Goal: Task Accomplishment & Management: Use online tool/utility

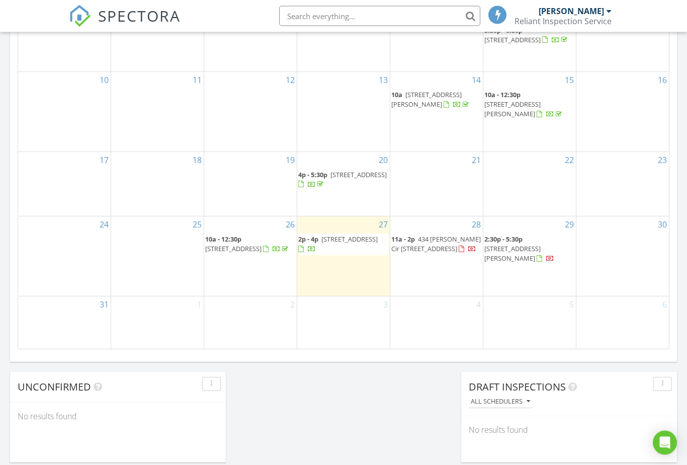
scroll to position [574, 0]
click at [346, 252] on span "829 S School St, Lombard 60148" at bounding box center [337, 243] width 79 height 19
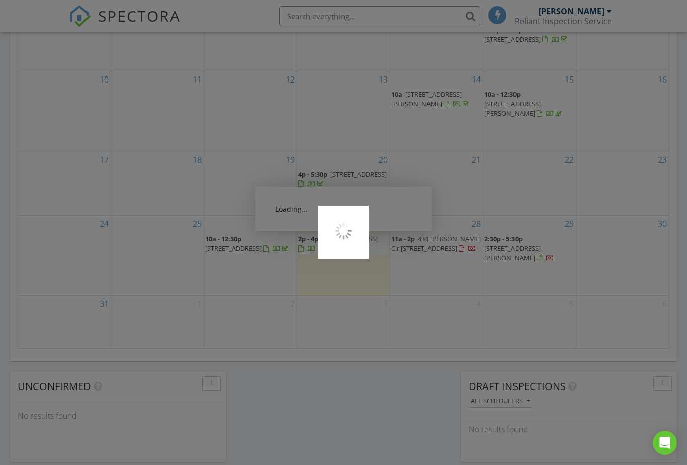
scroll to position [602, 0]
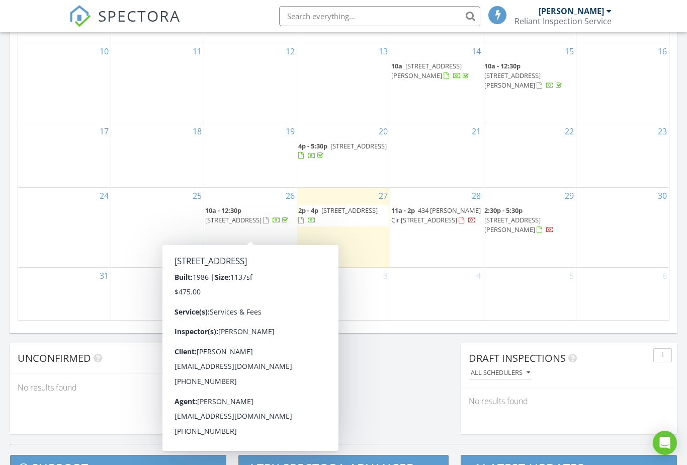
click at [254, 219] on span "2400 Danbury Ave A2, Woodridge 60517" at bounding box center [233, 219] width 56 height 9
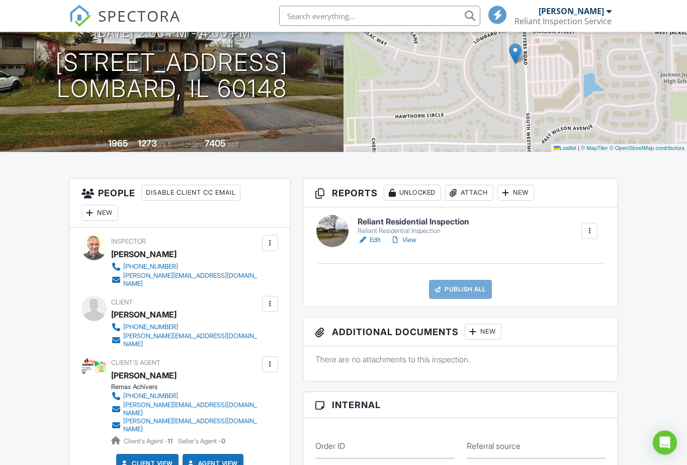
scroll to position [116, 0]
click at [410, 243] on link "View" at bounding box center [403, 240] width 26 height 10
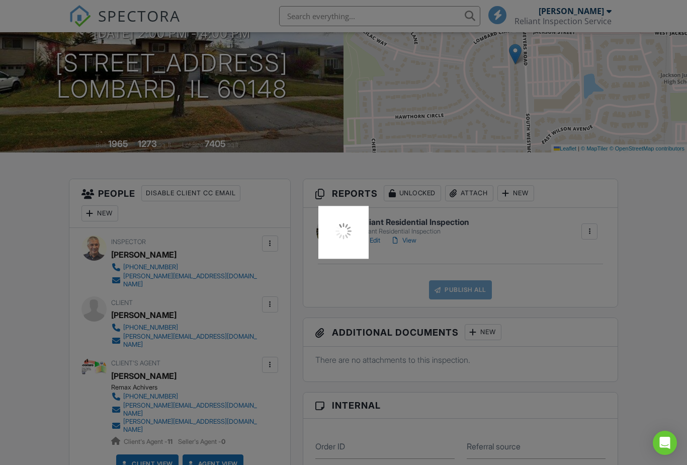
scroll to position [144, 0]
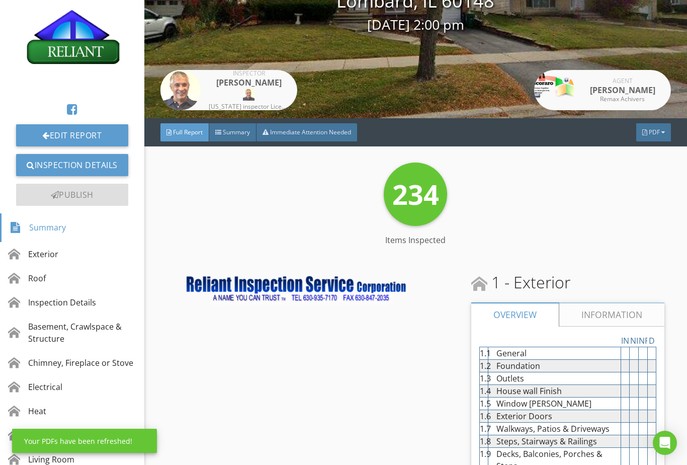
scroll to position [54, 0]
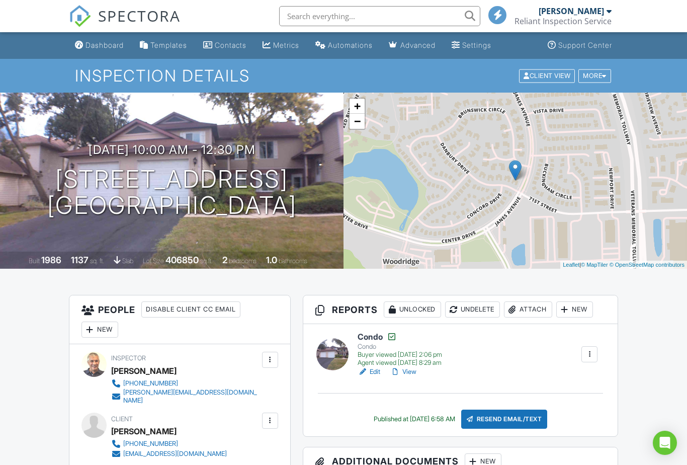
click at [416, 372] on link "View" at bounding box center [403, 372] width 26 height 10
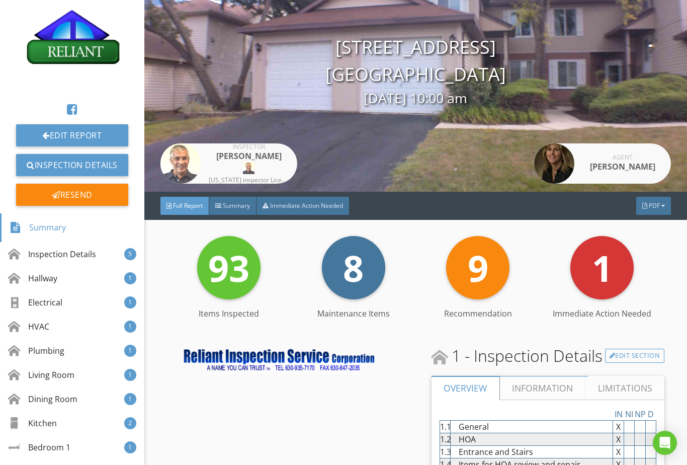
scroll to position [54, 0]
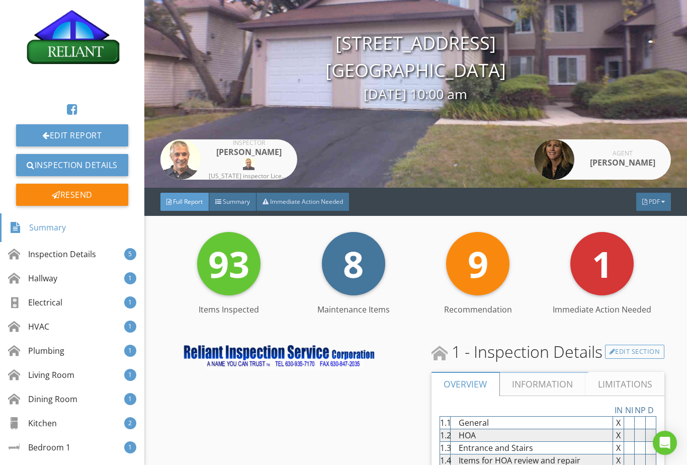
click at [93, 162] on link "Inspection Details" at bounding box center [72, 165] width 112 height 22
click at [94, 141] on link "Edit Report" at bounding box center [72, 135] width 112 height 22
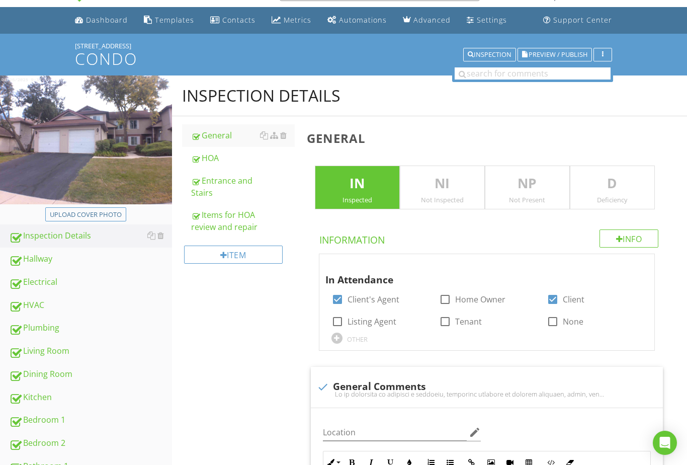
scroll to position [23, 0]
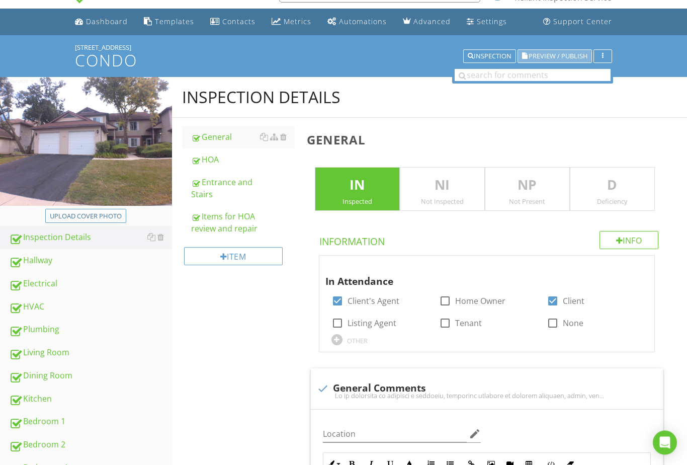
click at [536, 62] on button "Preview / Publish" at bounding box center [554, 57] width 74 height 14
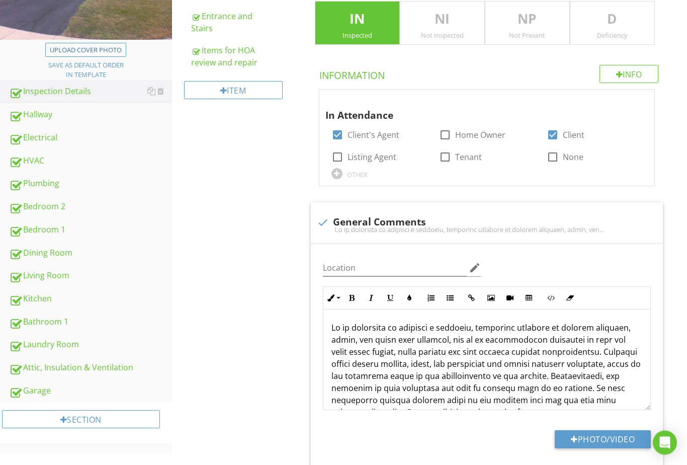
scroll to position [190, 0]
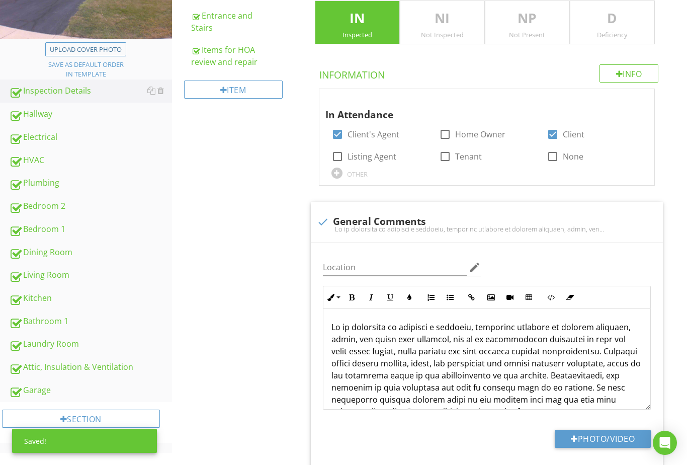
click at [98, 371] on div "Attic, Insulation & Ventilation" at bounding box center [90, 367] width 163 height 13
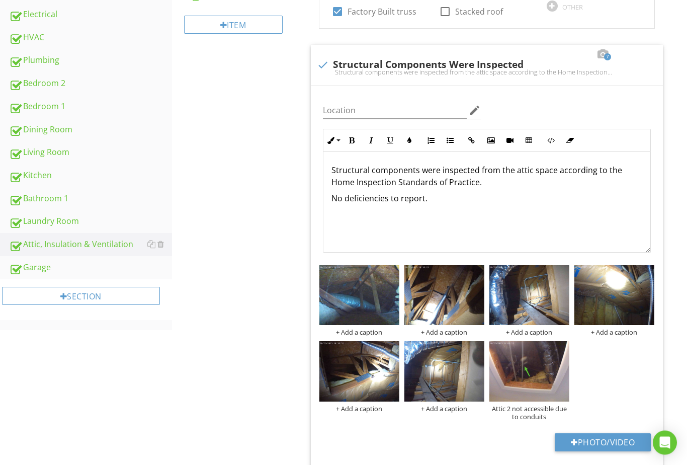
scroll to position [317, 0]
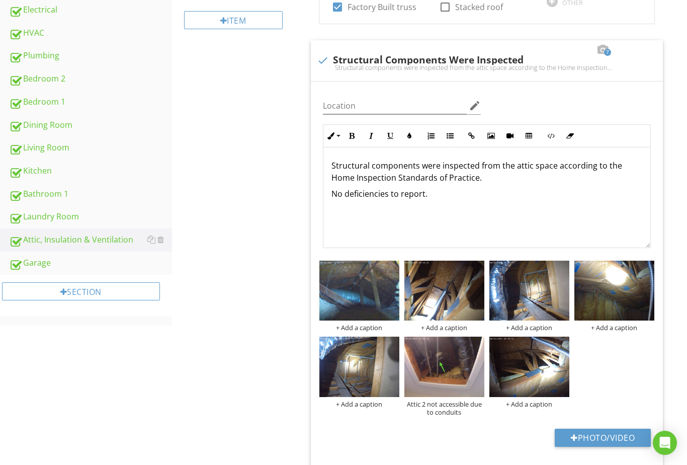
click at [456, 295] on img at bounding box center [444, 290] width 80 height 60
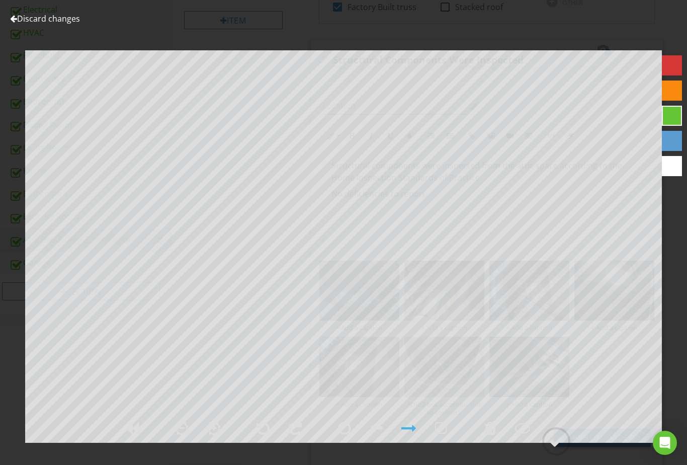
click at [13, 22] on div at bounding box center [13, 19] width 7 height 8
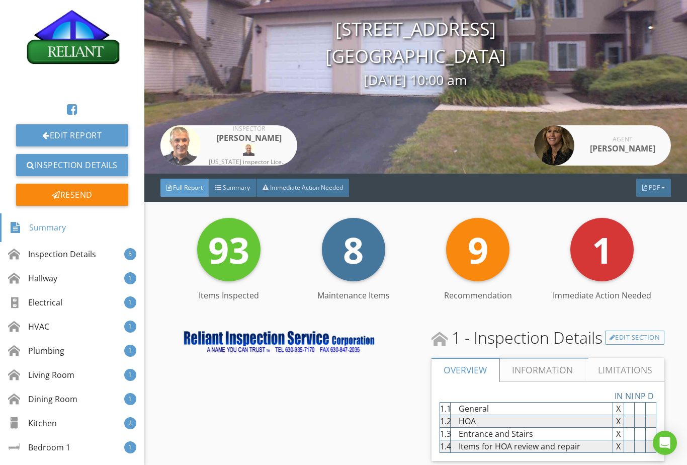
scroll to position [67, 0]
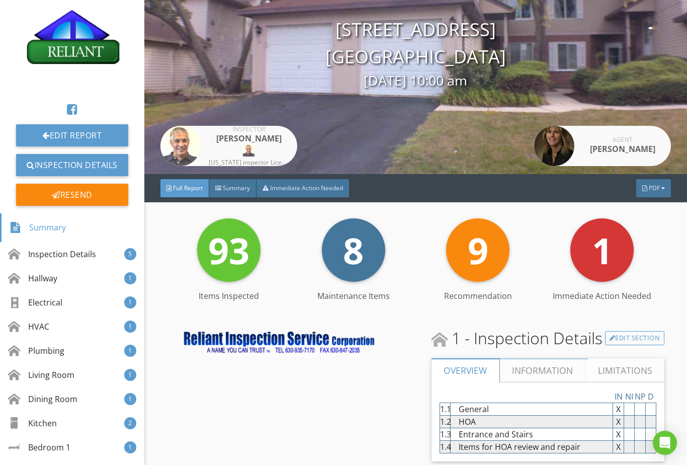
click at [228, 196] on div "Summary" at bounding box center [232, 188] width 47 height 18
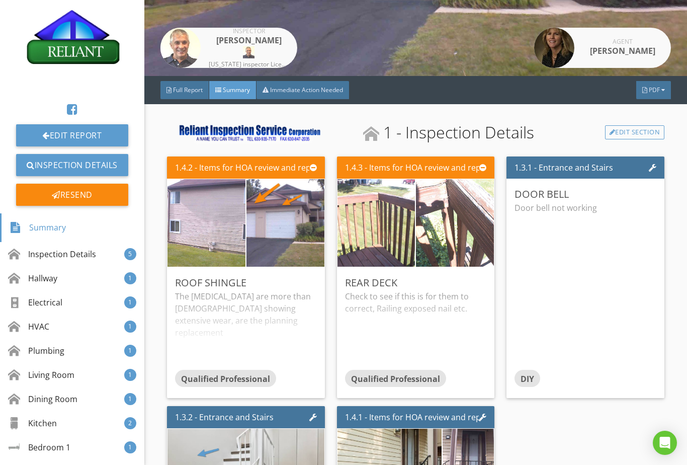
scroll to position [168, 0]
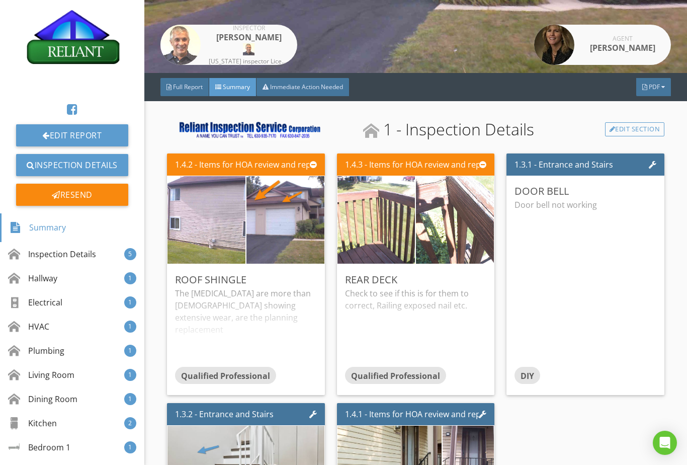
click at [289, 221] on img at bounding box center [285, 220] width 195 height 146
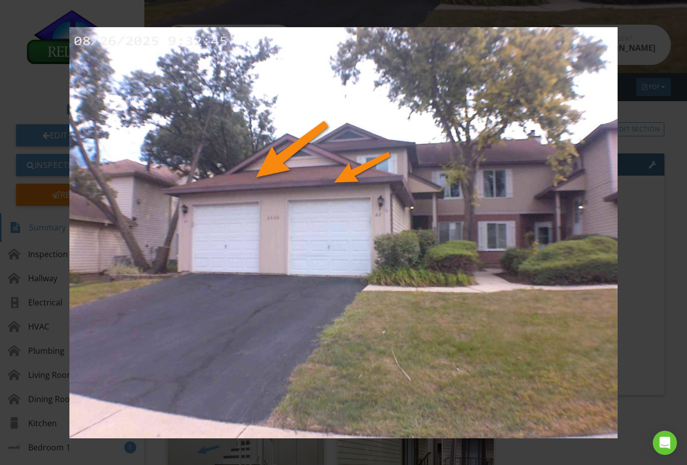
click at [636, 115] on img at bounding box center [344, 232] width 622 height 411
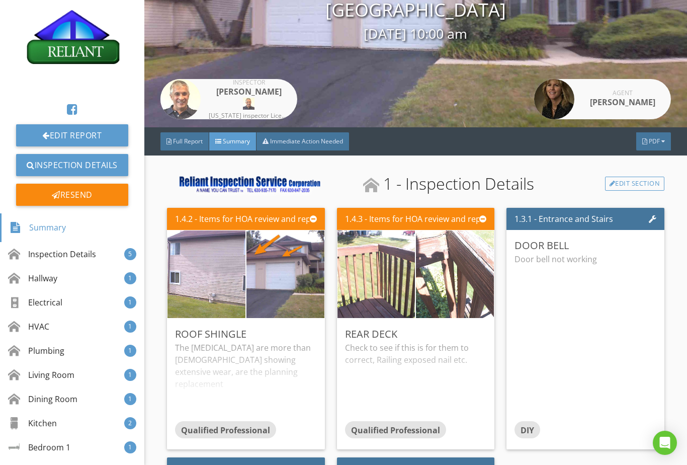
scroll to position [113, 0]
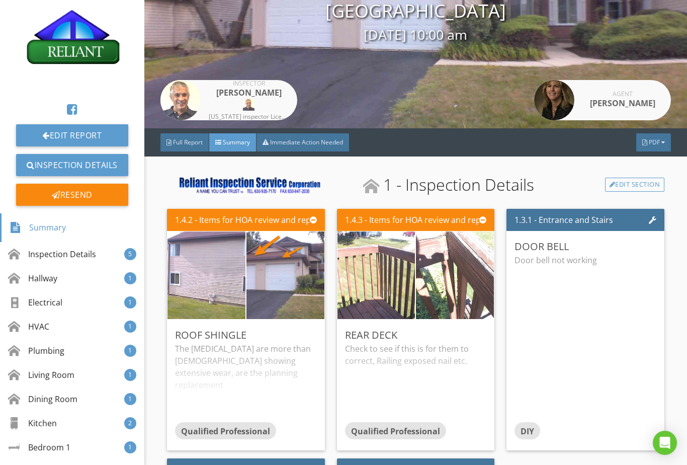
click at [433, 270] on img at bounding box center [455, 275] width 195 height 146
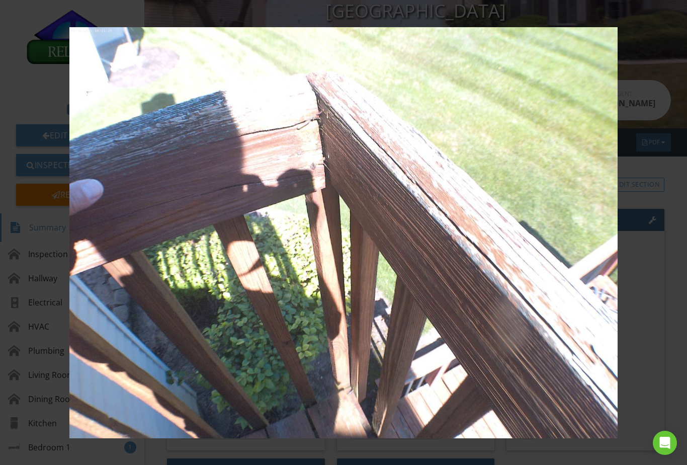
click at [670, 248] on div at bounding box center [343, 232] width 687 height 465
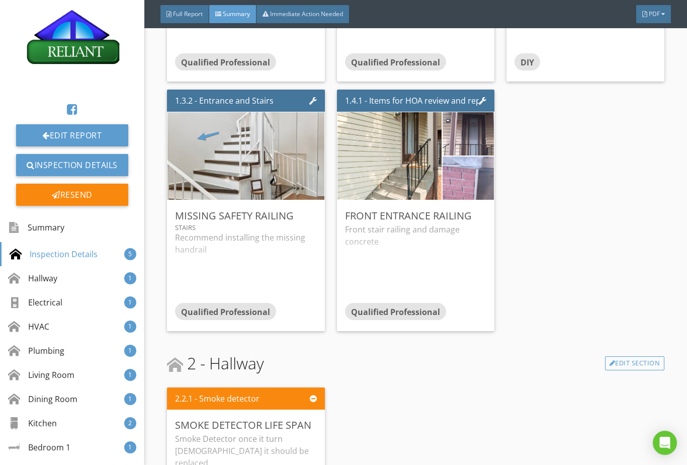
scroll to position [453, 0]
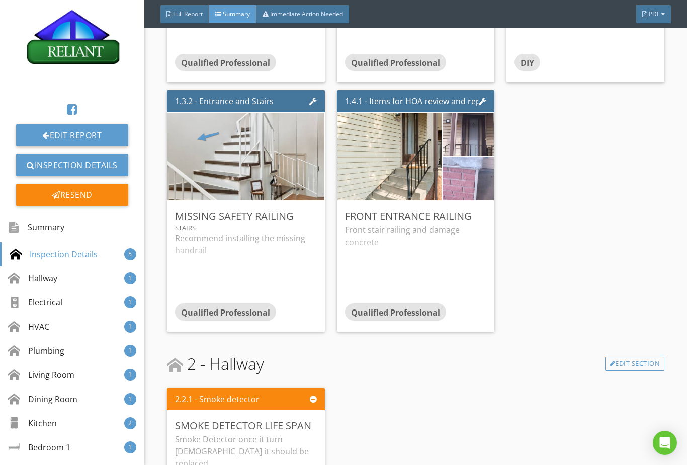
click at [279, 164] on img at bounding box center [245, 156] width 328 height 219
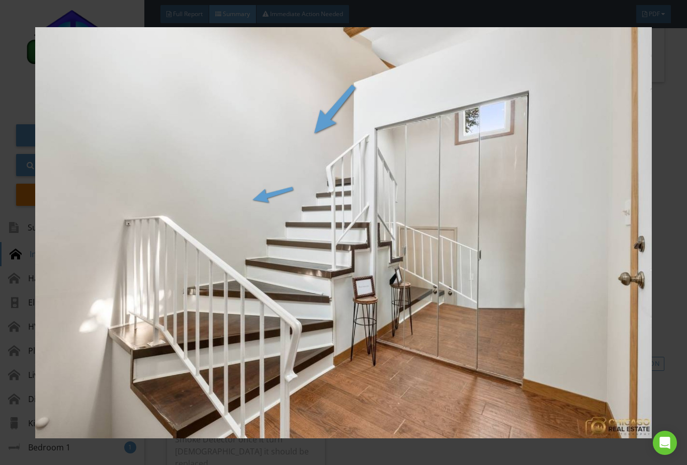
click at [351, 233] on img at bounding box center [344, 232] width 622 height 411
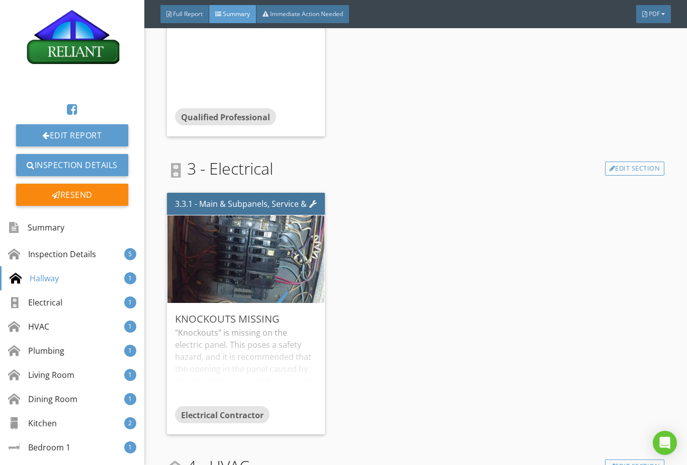
scroll to position [946, 0]
click at [261, 242] on img at bounding box center [246, 258] width 164 height 219
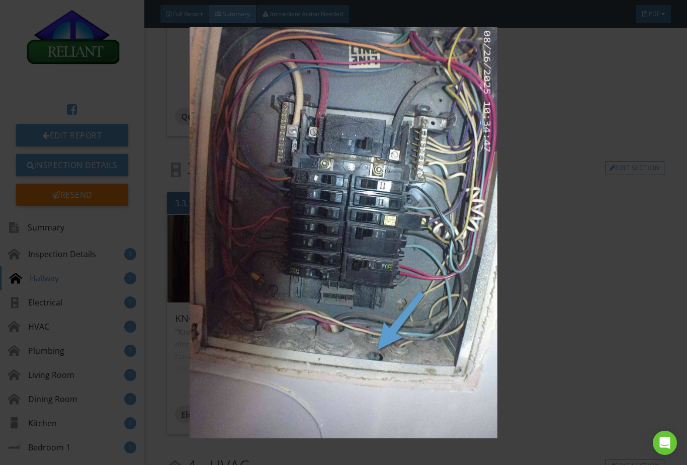
click at [592, 239] on img at bounding box center [344, 232] width 622 height 411
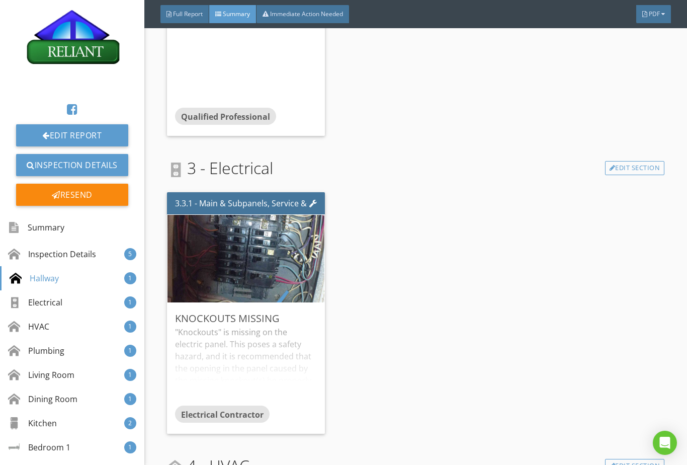
click at [238, 17] on span "Summary" at bounding box center [236, 14] width 27 height 9
click at [186, 19] on div "Full Report" at bounding box center [184, 14] width 49 height 18
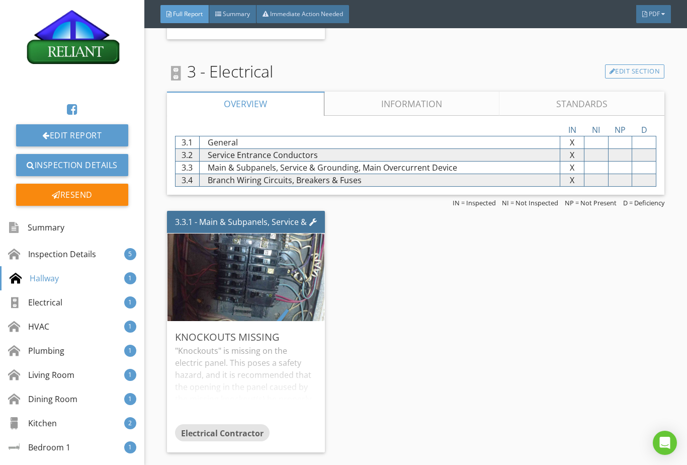
scroll to position [1361, 0]
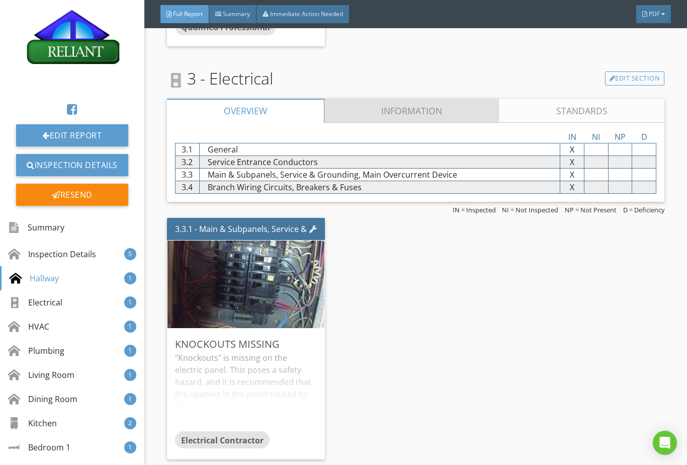
click at [428, 123] on link "Information" at bounding box center [411, 111] width 175 height 24
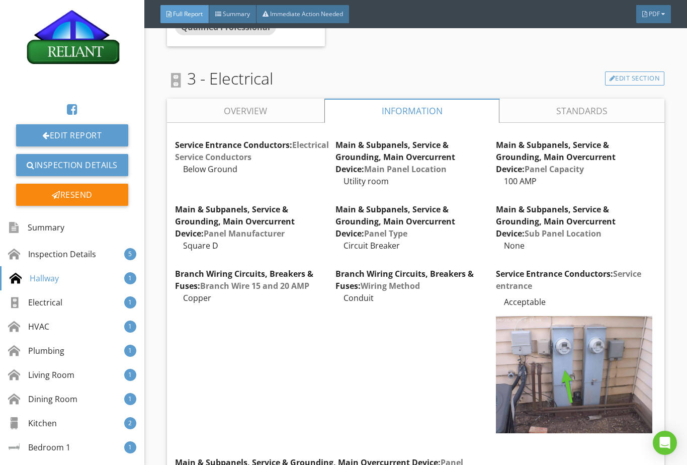
click at [583, 123] on link "Standards" at bounding box center [581, 111] width 165 height 24
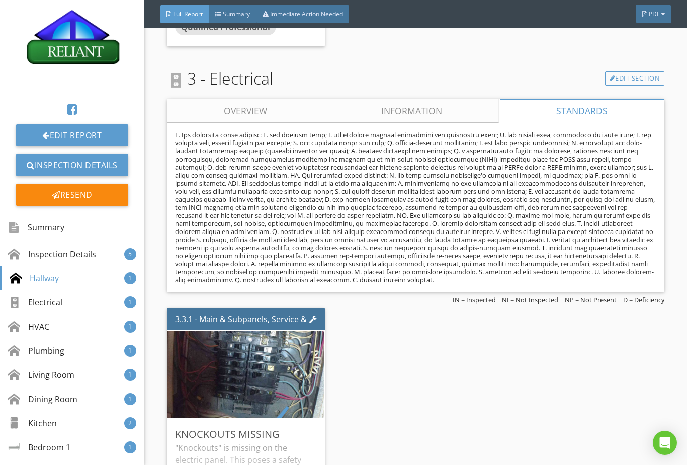
click at [237, 123] on link "Overview" at bounding box center [245, 111] width 157 height 24
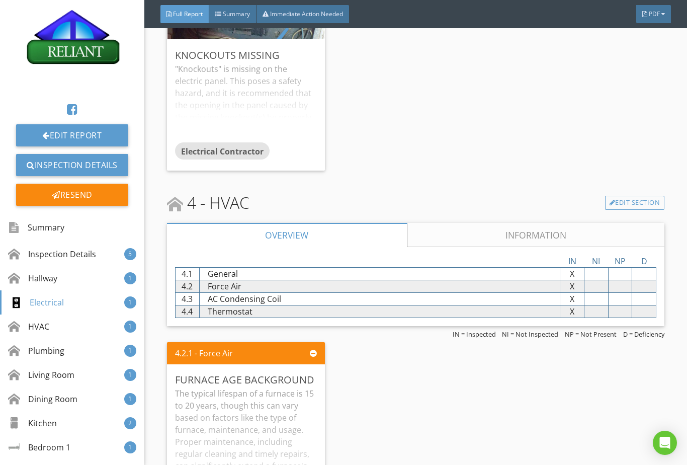
scroll to position [1649, 0]
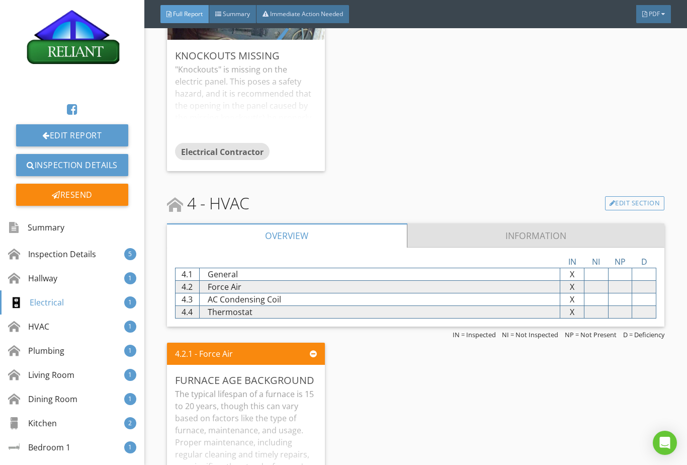
click at [525, 247] on link "Information" at bounding box center [535, 235] width 257 height 24
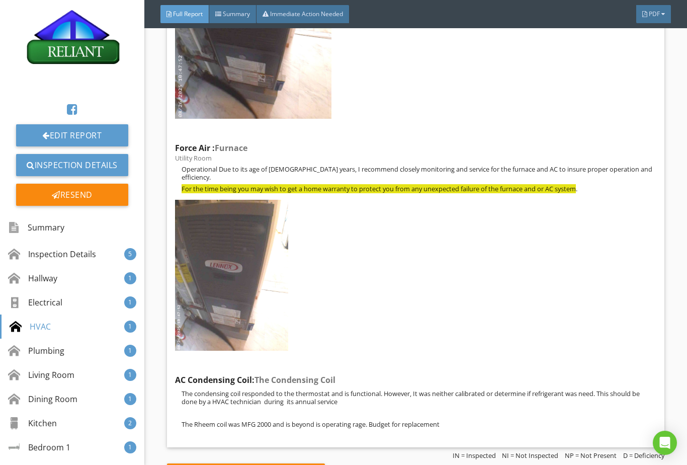
scroll to position [2302, 0]
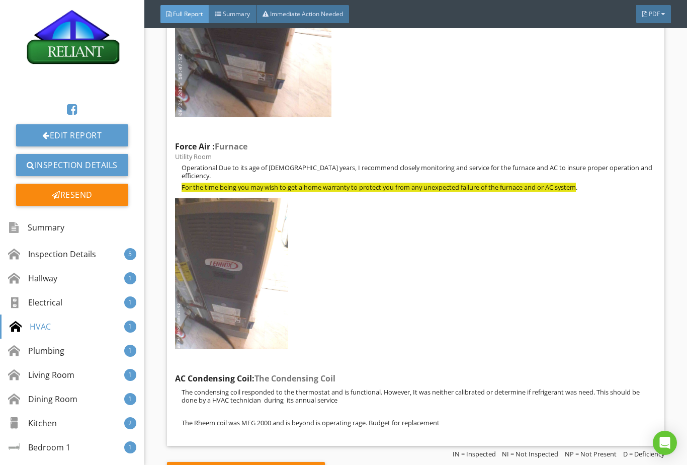
click at [239, 13] on span "Summary" at bounding box center [236, 14] width 27 height 9
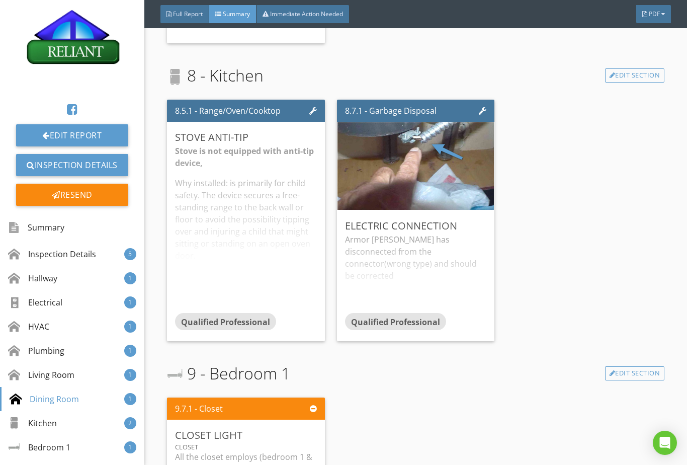
scroll to position [2523, 0]
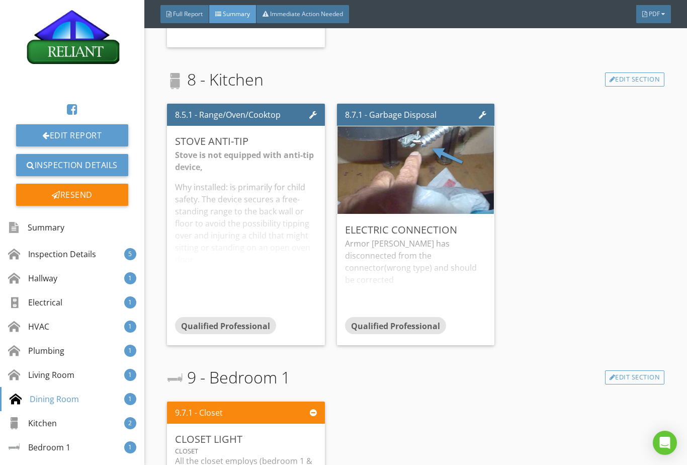
click at [419, 170] on img at bounding box center [416, 170] width 292 height 219
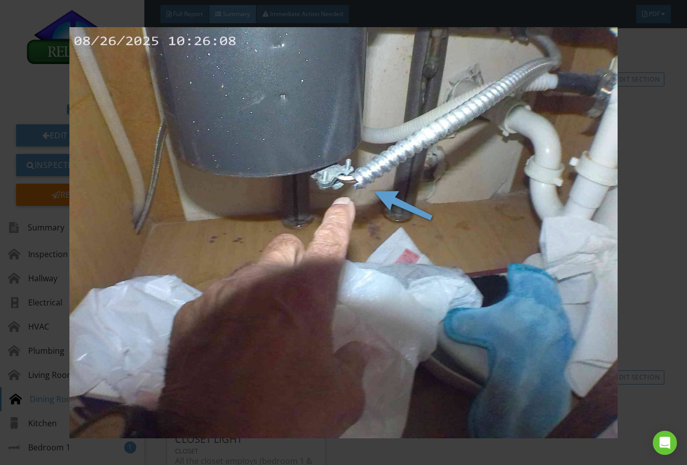
click at [322, 186] on img at bounding box center [344, 232] width 622 height 411
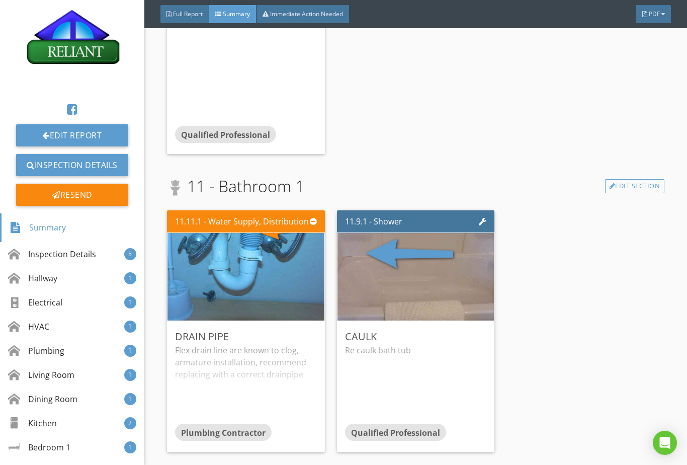
scroll to position [3006, 0]
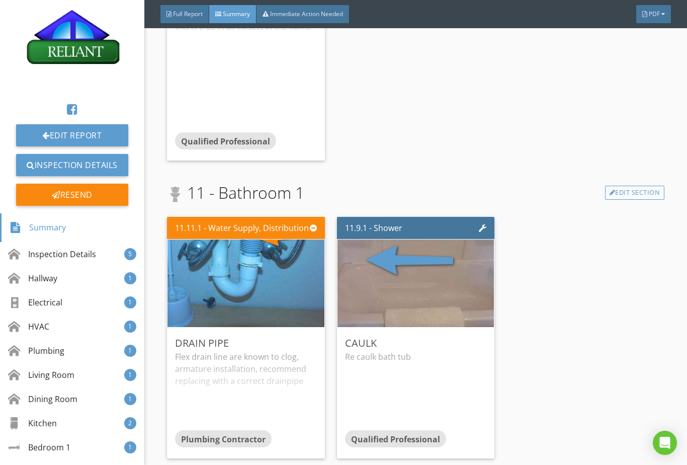
click at [259, 278] on img at bounding box center [246, 283] width 292 height 219
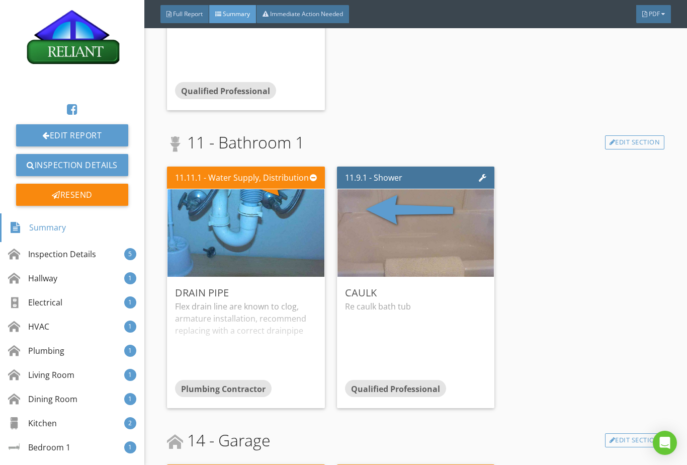
scroll to position [3057, 0]
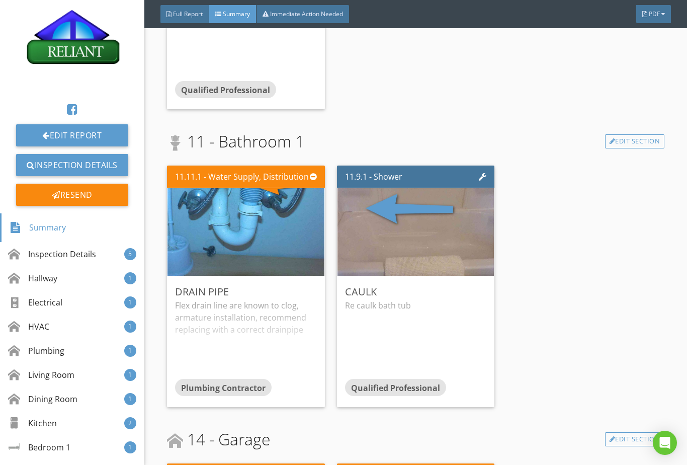
click at [434, 214] on img at bounding box center [416, 232] width 292 height 219
